Goal: Transaction & Acquisition: Book appointment/travel/reservation

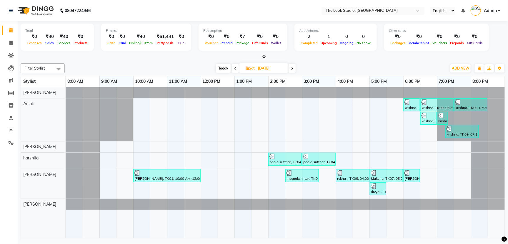
click at [265, 67] on input "[DATE]" at bounding box center [270, 68] width 29 height 9
select select "10"
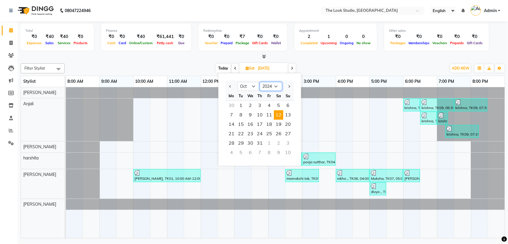
click at [265, 84] on select "2014 2015 2016 2017 2018 2019 2020 2021 2022 2023 2024 2025 2026 2027 2028 2029…" at bounding box center [271, 86] width 22 height 9
select select "2025"
click at [260, 82] on select "2014 2015 2016 2017 2018 2019 2020 2021 2022 2023 2024 2025 2026 2027 2028 2029…" at bounding box center [271, 86] width 22 height 9
click at [243, 116] on span "7" at bounding box center [240, 114] width 9 height 9
type input "[DATE]"
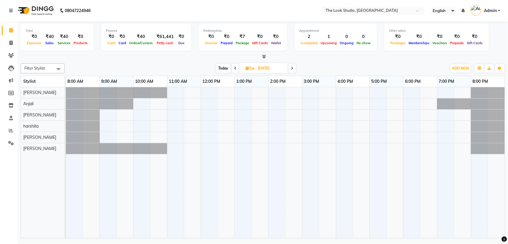
click at [199, 143] on div at bounding box center [285, 162] width 439 height 151
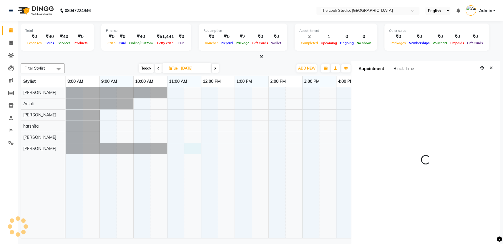
scroll to position [2, 0]
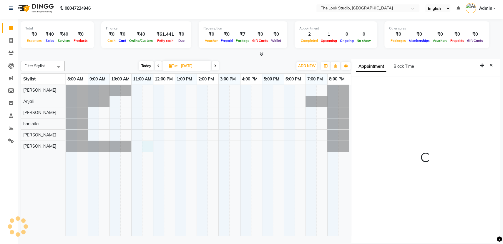
select select "690"
select select "84084"
select select "tentative"
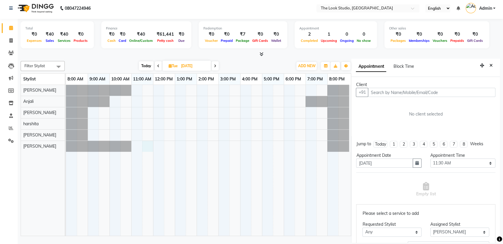
click at [389, 94] on input "text" at bounding box center [431, 92] width 127 height 9
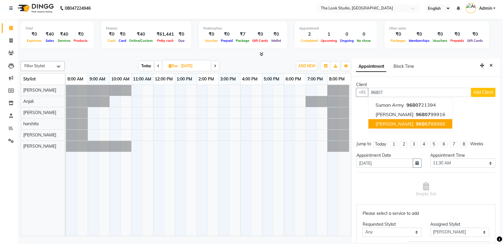
click at [416, 125] on span "96807" at bounding box center [423, 124] width 15 height 6
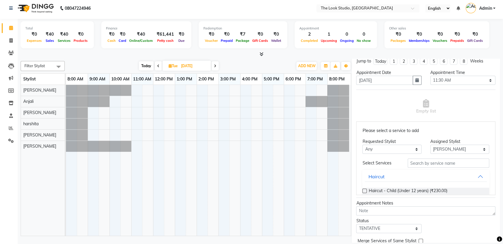
scroll to position [94, 0]
type input "9680789988"
click at [431, 162] on input "text" at bounding box center [449, 161] width 82 height 9
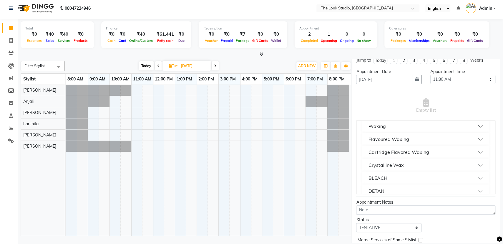
scroll to position [118, 0]
type input "full"
click at [467, 164] on button "Crystalline Wax" at bounding box center [426, 163] width 122 height 11
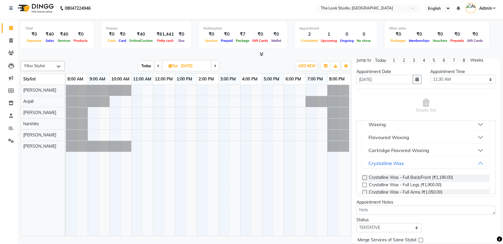
click at [363, 184] on label at bounding box center [364, 184] width 4 height 4
click at [363, 184] on input "checkbox" at bounding box center [364, 185] width 4 height 4
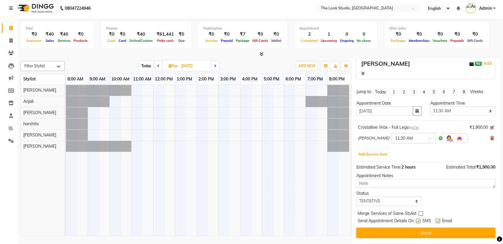
scroll to position [62, 0]
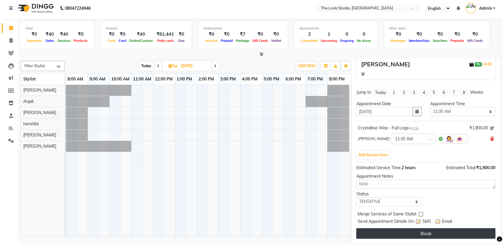
click at [422, 233] on button "Book" at bounding box center [425, 233] width 139 height 11
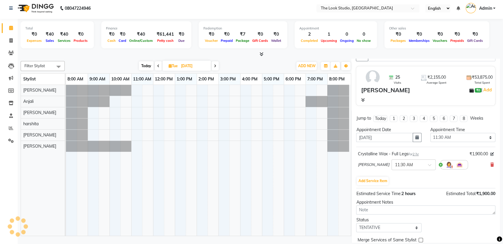
select select "84084"
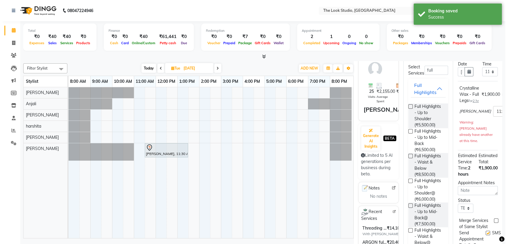
scroll to position [0, 0]
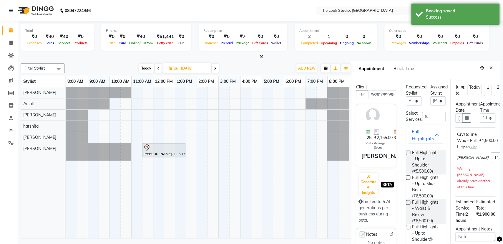
click at [487, 66] on button "Close" at bounding box center [491, 67] width 9 height 9
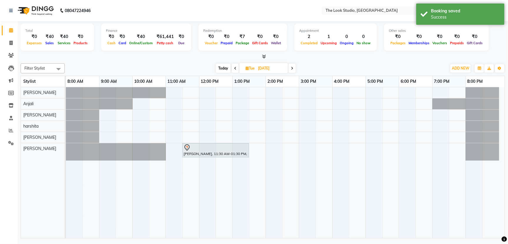
click at [236, 68] on icon at bounding box center [235, 69] width 2 height 4
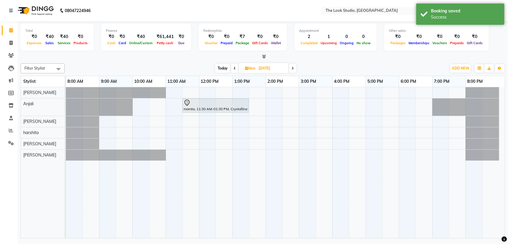
click at [234, 68] on icon at bounding box center [235, 69] width 2 height 4
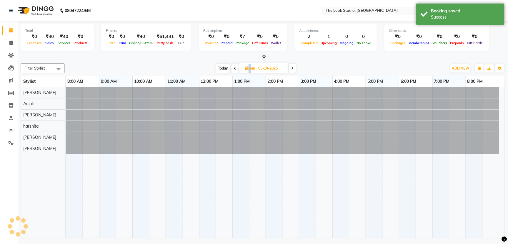
click at [234, 68] on icon at bounding box center [235, 69] width 2 height 4
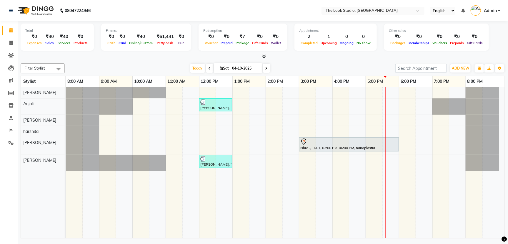
click at [209, 67] on icon at bounding box center [210, 69] width 2 height 4
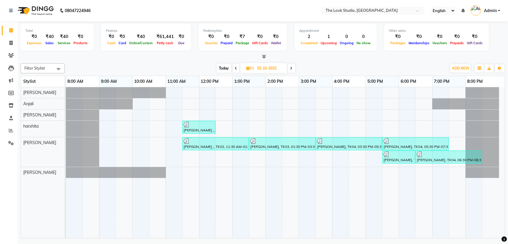
click at [209, 66] on div "[DATE] [DATE]" at bounding box center [256, 68] width 376 height 9
click at [239, 69] on span at bounding box center [236, 68] width 7 height 9
type input "02-10-2025"
